Goal: Navigation & Orientation: Find specific page/section

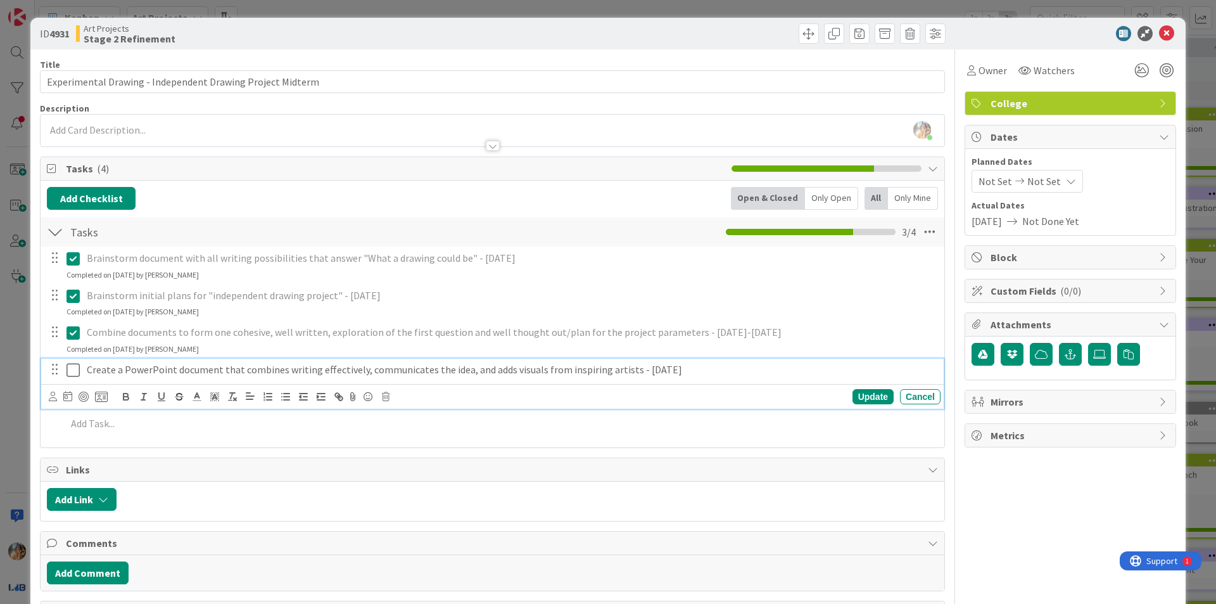
click at [68, 371] on icon at bounding box center [73, 369] width 13 height 15
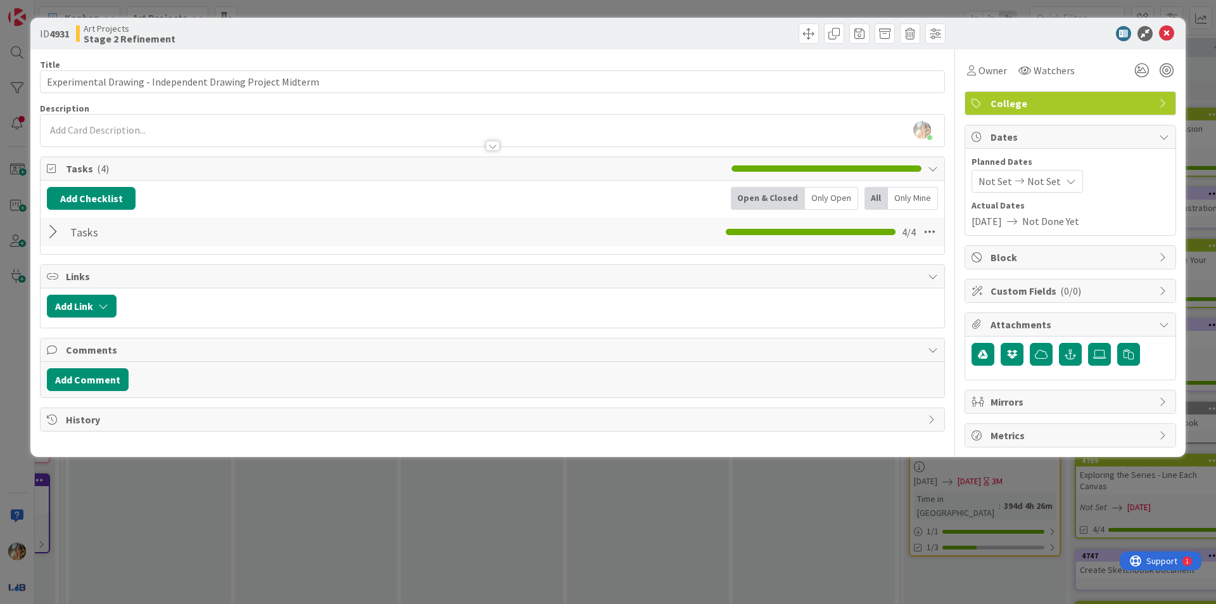
click at [0, 392] on div "ID 4931 Art Projects Stage 2 Refinement Title 58 / 128 Experimental Drawing - I…" at bounding box center [608, 302] width 1216 height 604
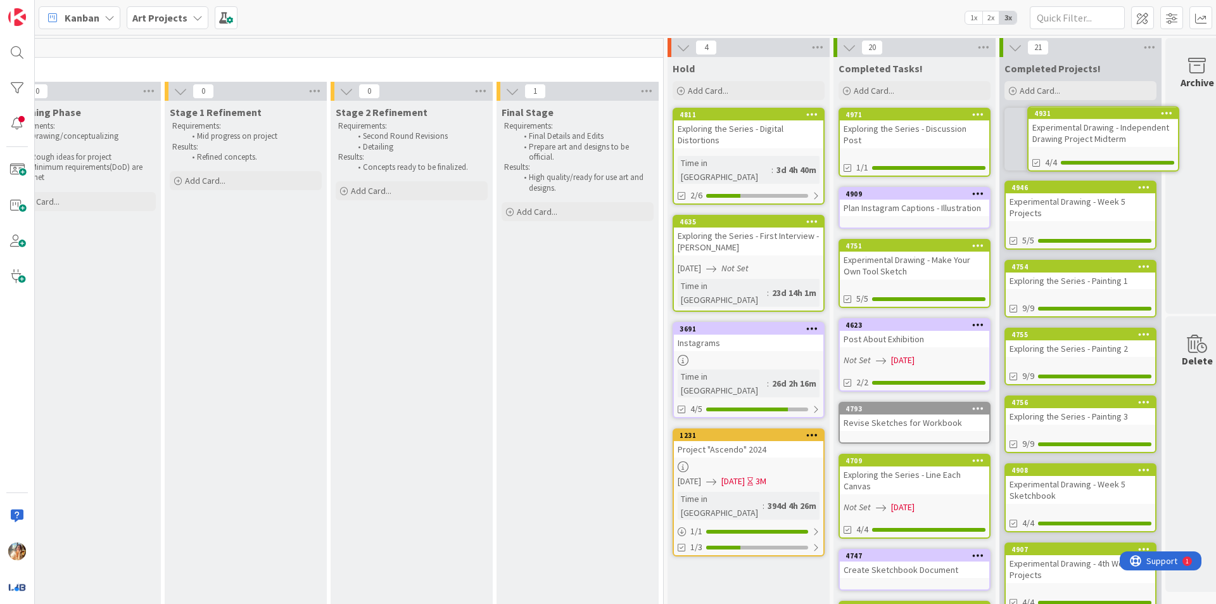
scroll to position [0, 746]
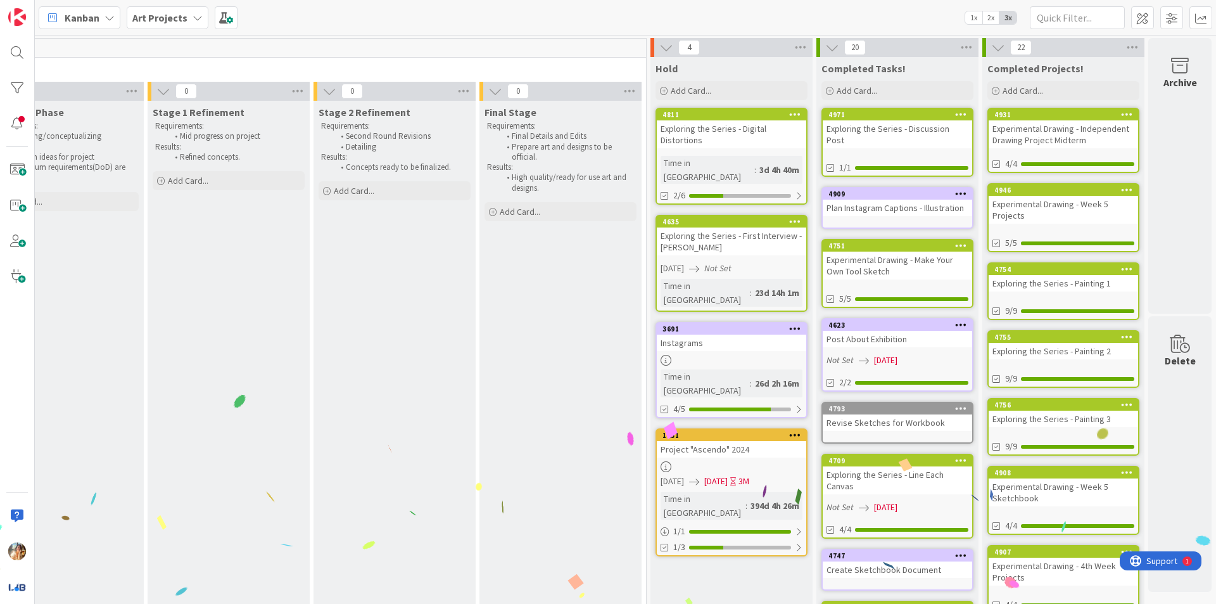
click at [1081, 130] on div "Experimental Drawing - Independent Drawing Project Midterm" at bounding box center [1064, 134] width 150 height 28
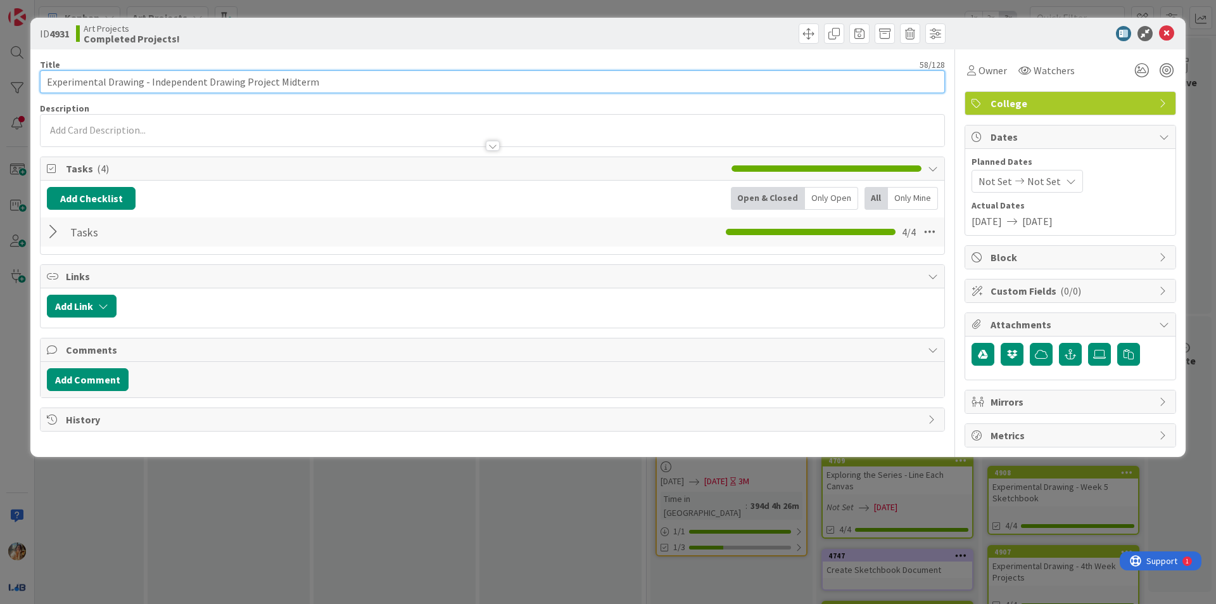
click at [323, 81] on input "Experimental Drawing - Independent Drawing Project Midterm" at bounding box center [492, 81] width 905 height 23
drag, startPoint x: 349, startPoint y: 86, endPoint x: 310, endPoint y: 86, distance: 38.7
click at [310, 86] on input "Experimental Drawing - Independent Drawing Project Midterm Preparation" at bounding box center [492, 81] width 905 height 23
type input "Experimental Drawing - Independent Drawing Project Midterm"
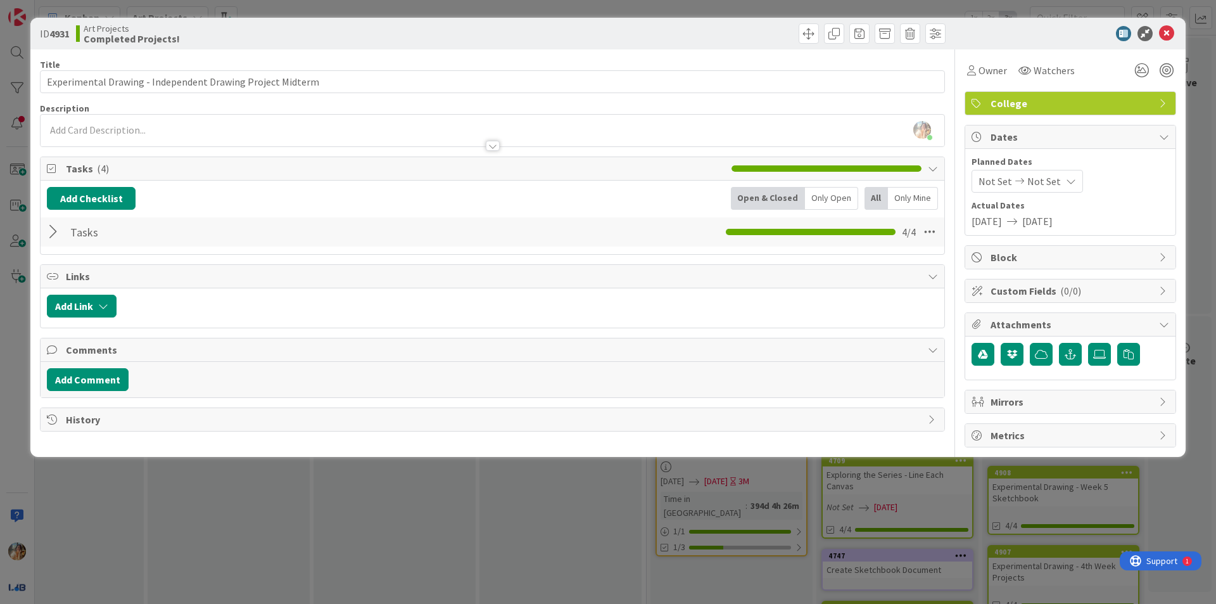
click at [487, 516] on div "ID 4931 Art Projects Completed Projects! Title 58 / 128 Experimental Drawing - …" at bounding box center [608, 302] width 1216 height 604
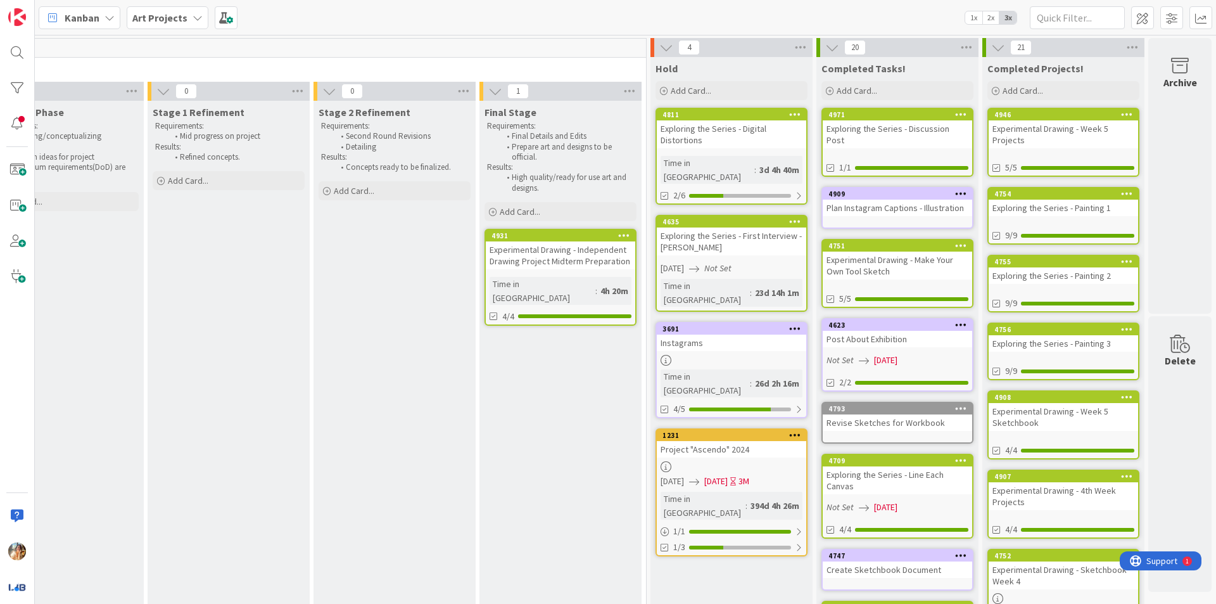
click at [592, 247] on div "Experimental Drawing - Independent Drawing Project Midterm Preparation" at bounding box center [561, 255] width 150 height 28
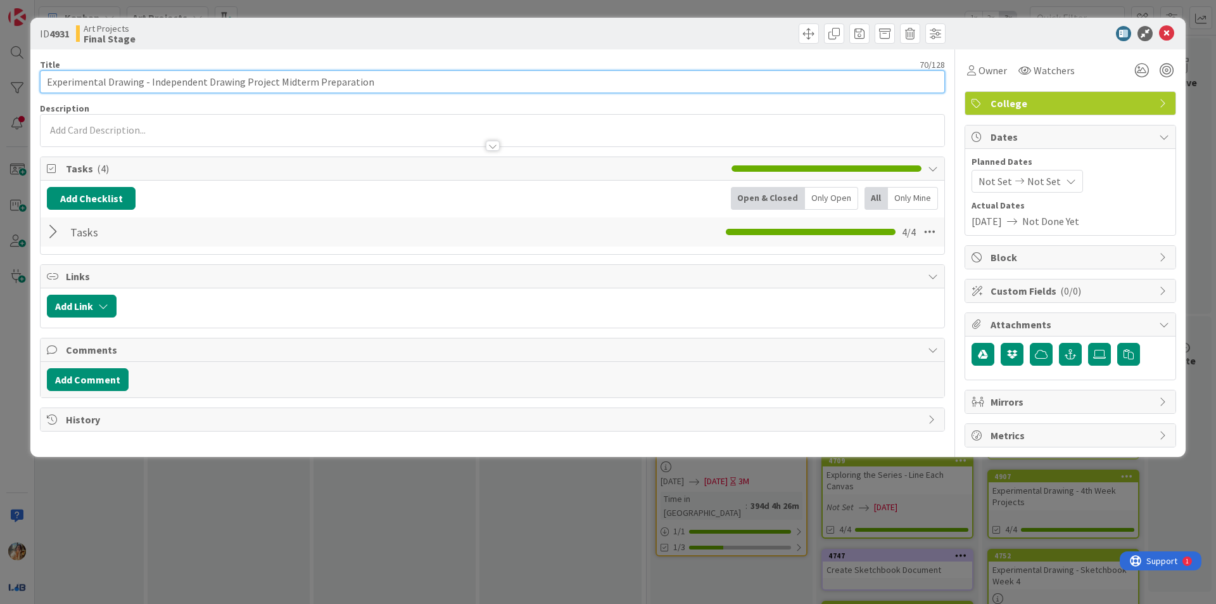
drag, startPoint x: 369, startPoint y: 80, endPoint x: 311, endPoint y: 84, distance: 58.4
click at [311, 84] on input "Experimental Drawing - Independent Drawing Project Midterm Preparation" at bounding box center [492, 81] width 905 height 23
type input "Experimental Drawing - Independent Drawing Project Midterm"
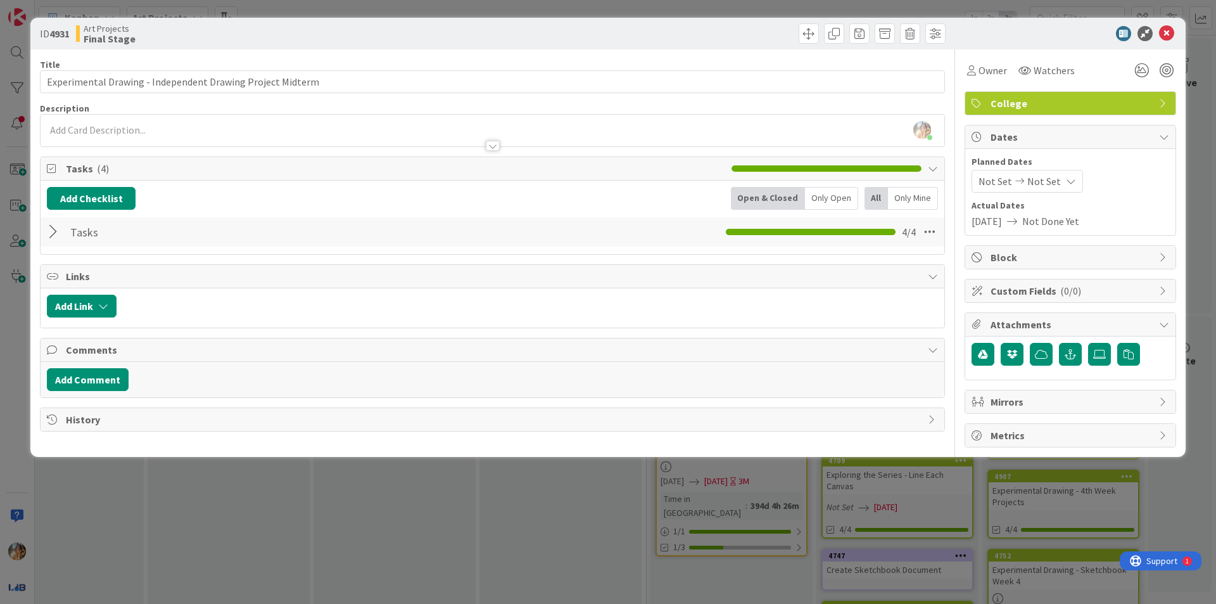
click at [497, 493] on div "ID 4931 Art Projects Final Stage Title 58 / 128 Experimental Drawing - Independ…" at bounding box center [608, 302] width 1216 height 604
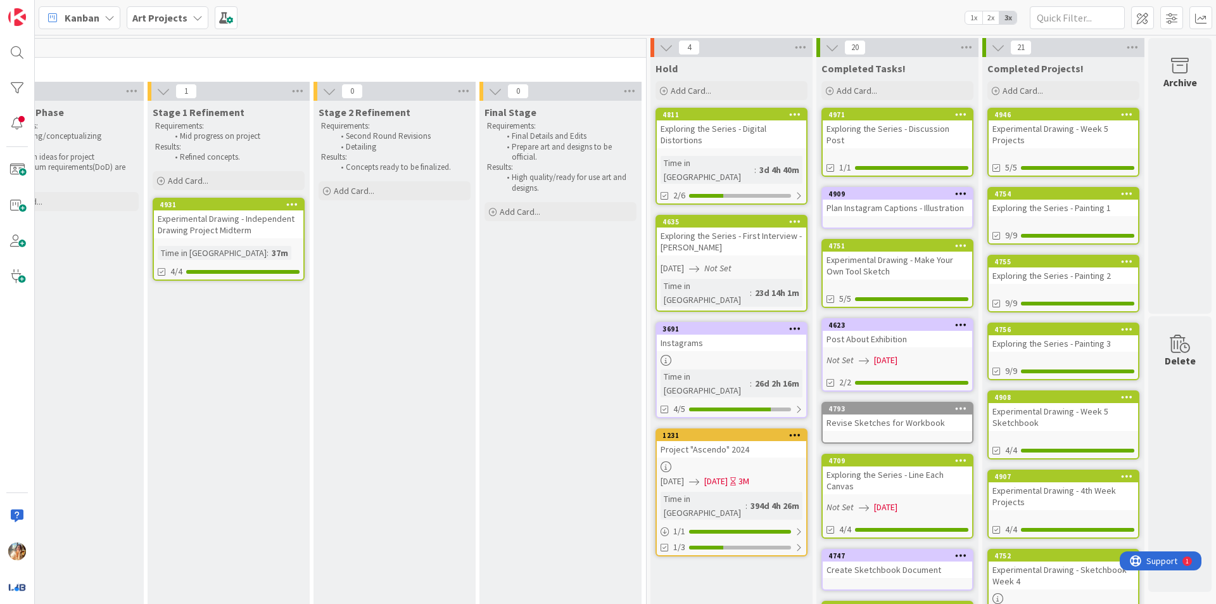
scroll to position [0, 736]
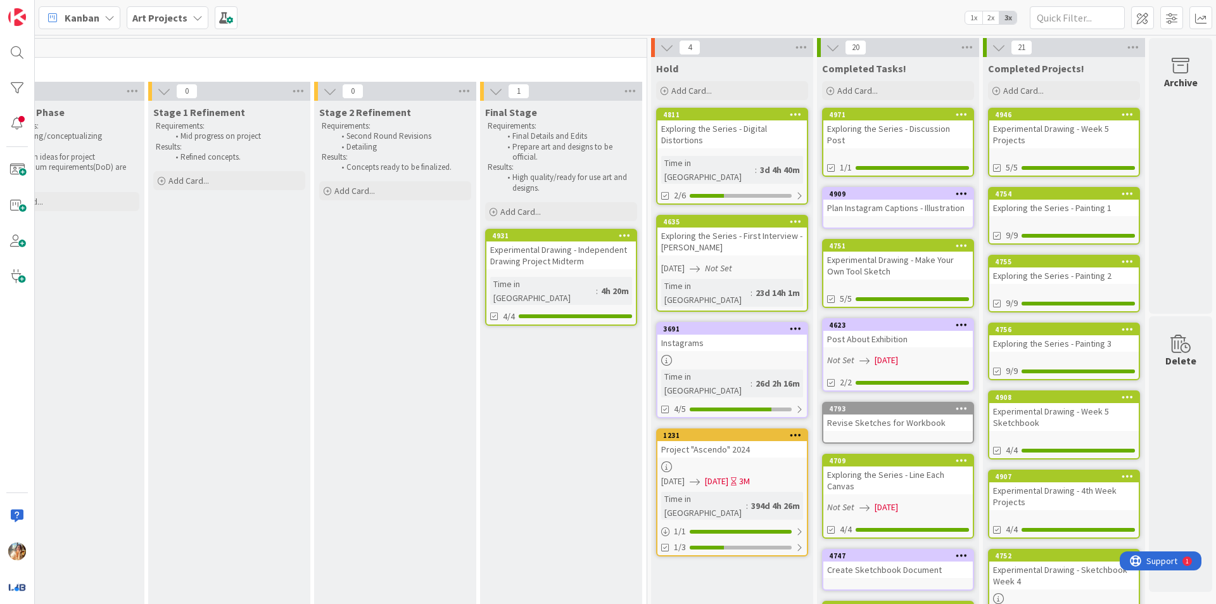
click at [587, 254] on div "Experimental Drawing - Independent Drawing Project Midterm" at bounding box center [562, 255] width 150 height 28
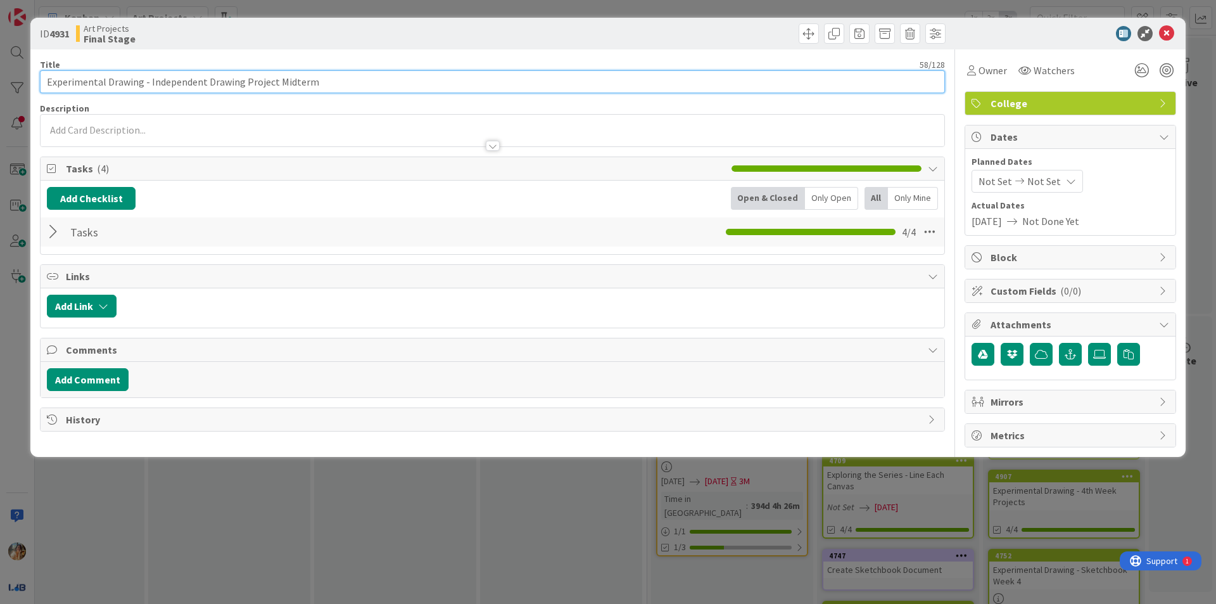
click at [346, 84] on input "Experimental Drawing - Independent Drawing Project Midterm" at bounding box center [492, 81] width 905 height 23
paste input "Preparation"
type input "Experimental Drawing - Independent Drawing Project Midterm Preparation"
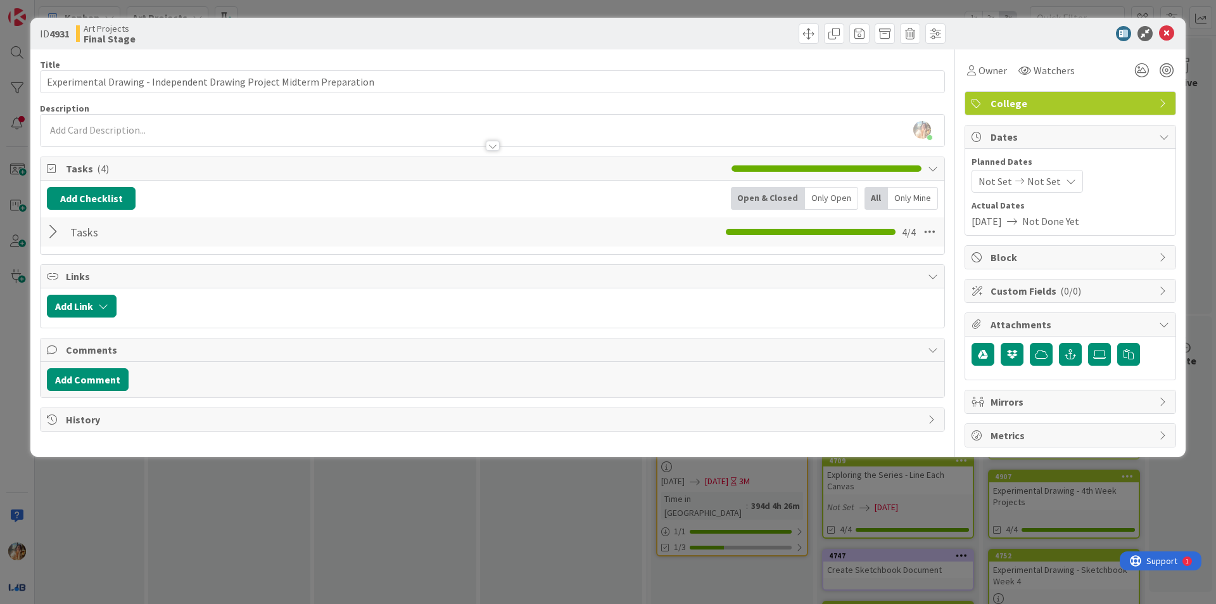
click at [0, 222] on div "ID 4931 Art Projects Final Stage Title 70 / 128 Experimental Drawing - Independ…" at bounding box center [608, 302] width 1216 height 604
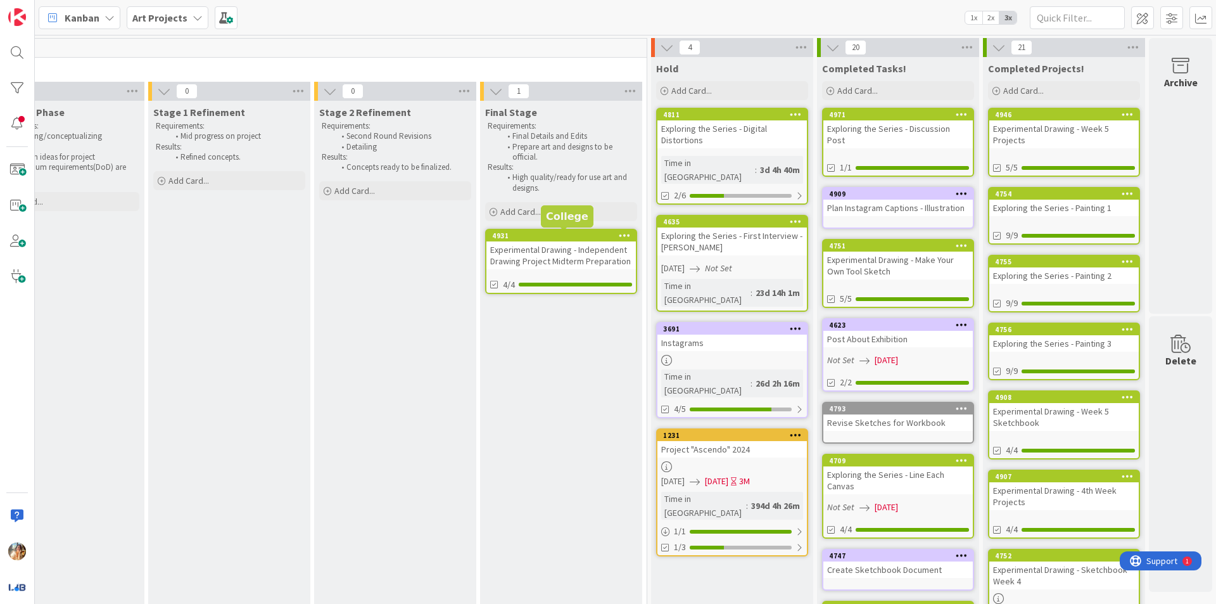
click at [588, 250] on div "Experimental Drawing - Independent Drawing Project Midterm Preparation" at bounding box center [562, 255] width 150 height 28
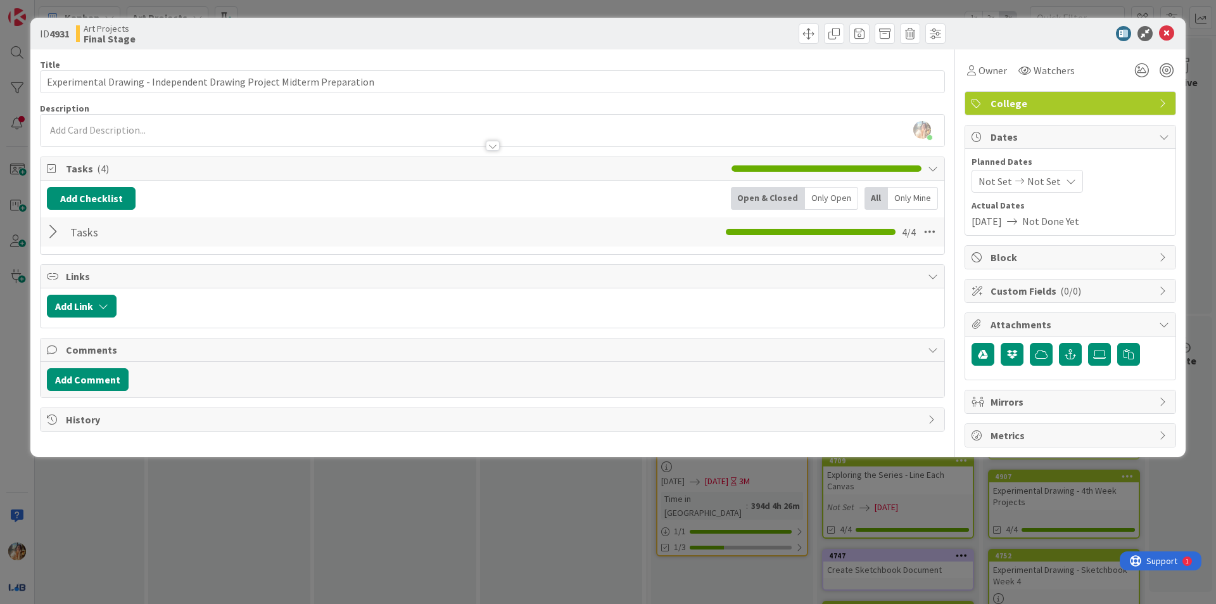
click at [402, 573] on div "ID 4931 Art Projects Final Stage Title 70 / 128 Experimental Drawing - Independ…" at bounding box center [608, 302] width 1216 height 604
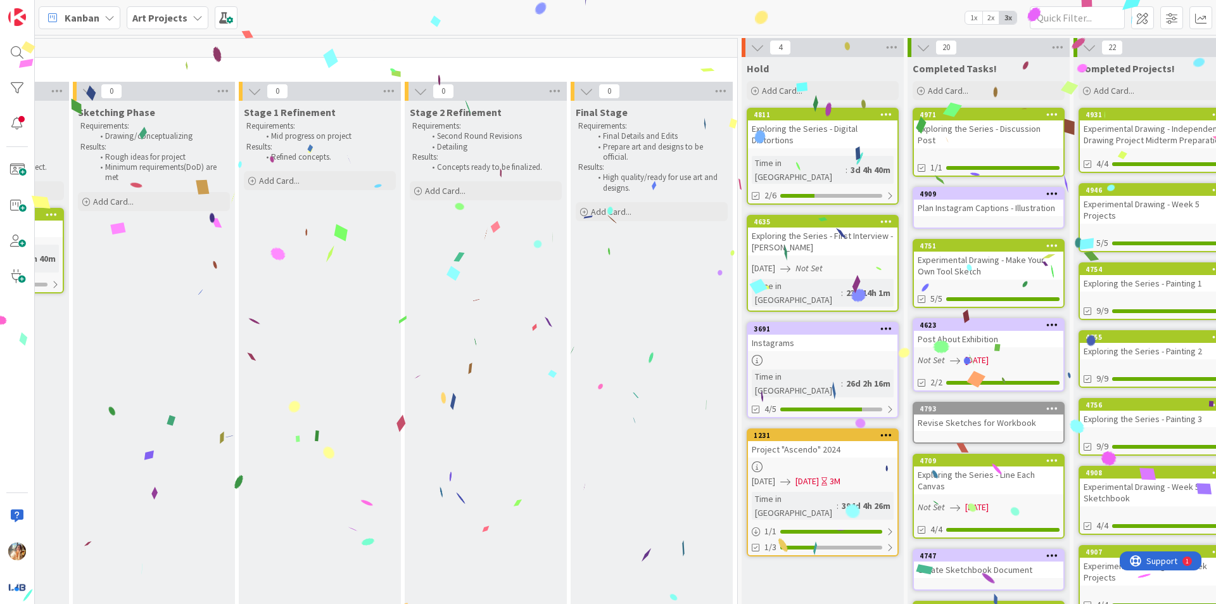
scroll to position [0, 132]
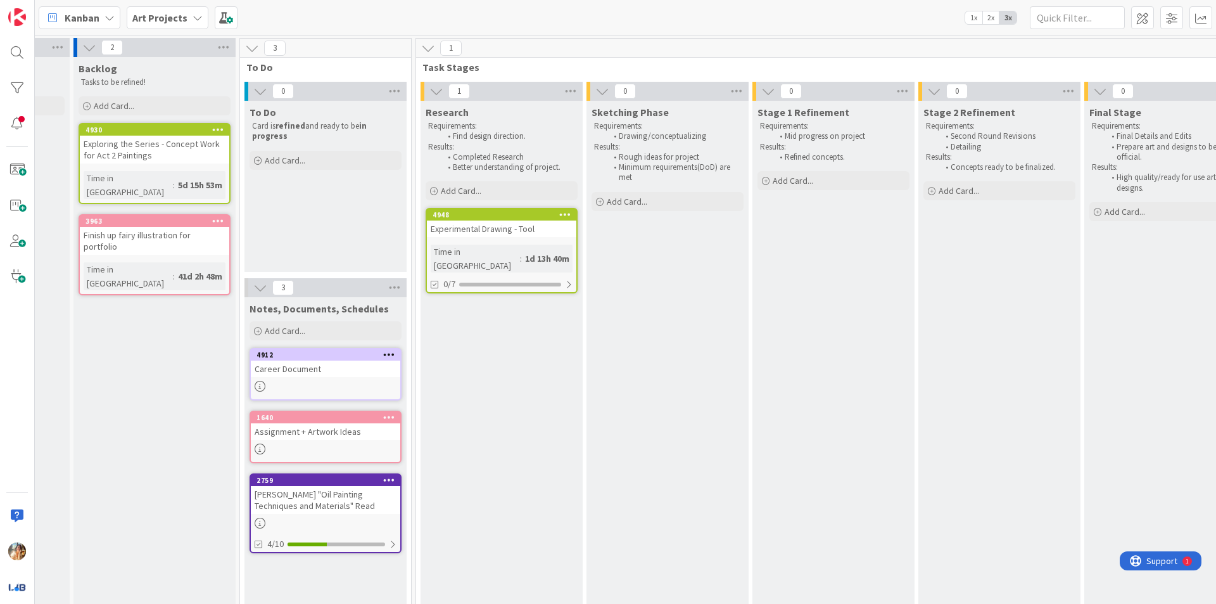
click at [545, 229] on div "Experimental Drawing - Tool" at bounding box center [502, 228] width 150 height 16
